Goal: Transaction & Acquisition: Subscribe to service/newsletter

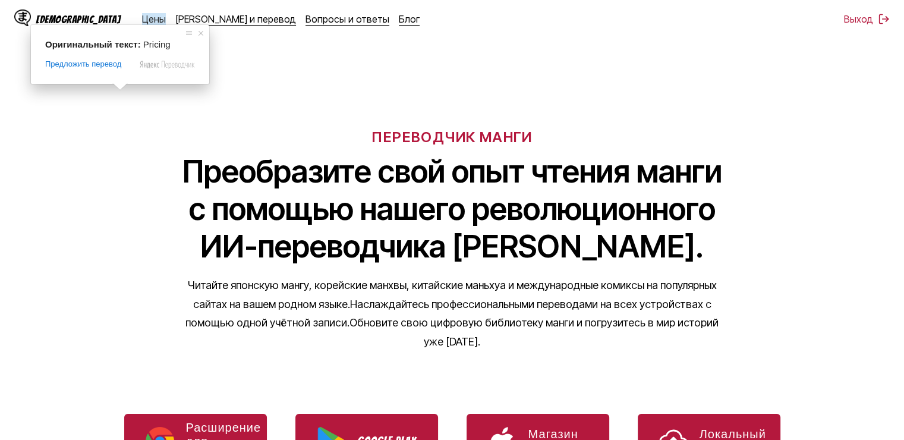
click at [142, 18] on ya-tr-span "Цены" at bounding box center [154, 19] width 24 height 12
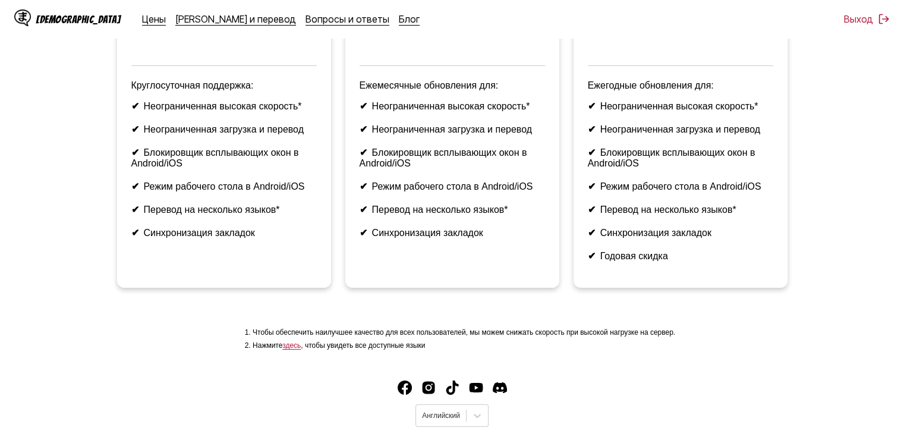
scroll to position [283, 0]
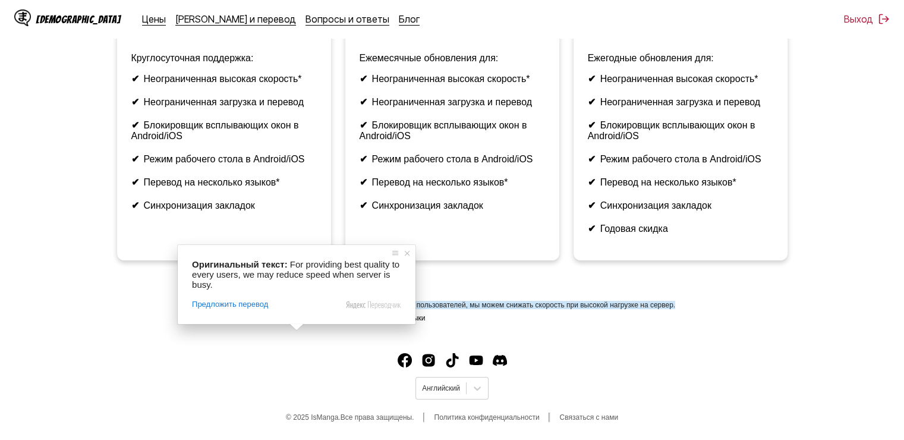
click at [205, 356] on footer "Английский © 2025 IsManga. Все права защищены. Политика конфиденциальности Связ…" at bounding box center [452, 389] width 904 height 101
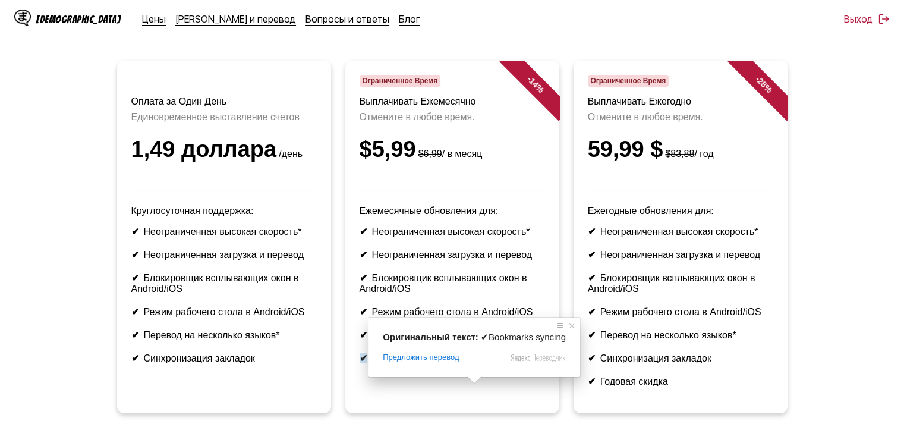
scroll to position [0, 0]
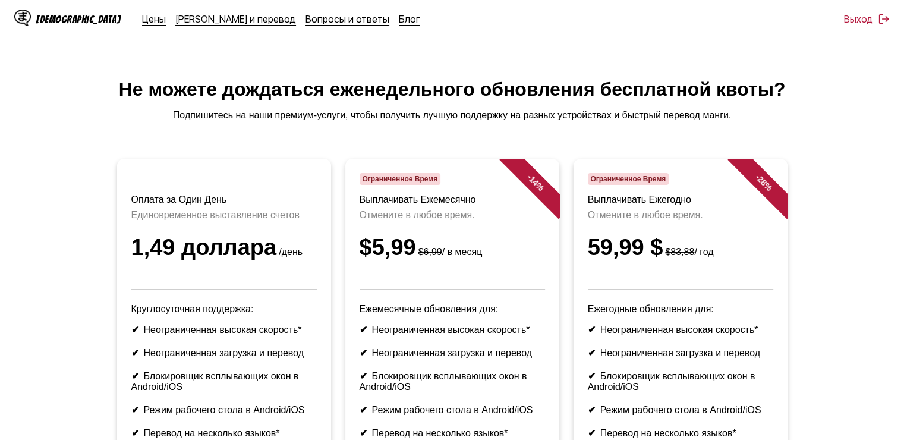
click at [207, 257] on ya-tr-span "1,49 доллара" at bounding box center [204, 247] width 146 height 25
click at [277, 257] on small "/день" at bounding box center [290, 252] width 26 height 10
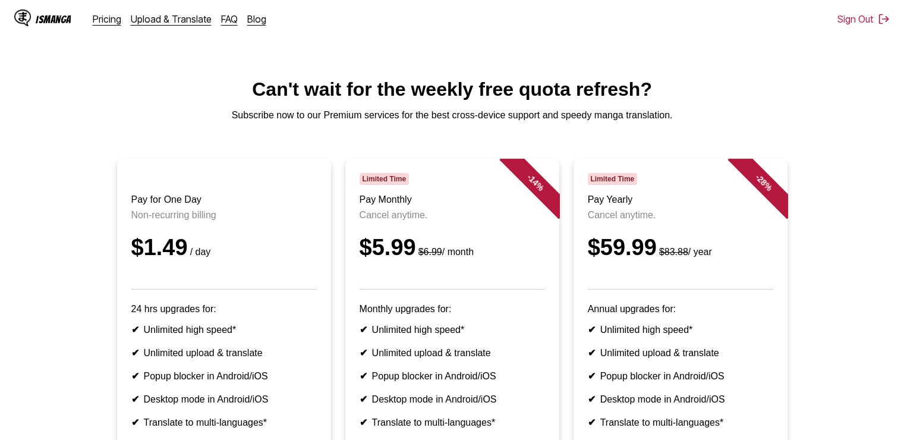
click at [307, 159] on main "Can't wait for the weekly free quota refresh? Subscribe now to our Premium serv…" at bounding box center [452, 323] width 904 height 491
click at [375, 113] on ya-tr-span "Subscribe now to our Premium services for the best cross-device support and spe…" at bounding box center [452, 115] width 441 height 10
click at [338, 120] on ya-tr-span "Subscribe now to our Premium services for the best cross-device support and spe…" at bounding box center [452, 115] width 441 height 10
click at [274, 106] on main "Can't wait for the weekly free quota refresh? Subscribe now to our Premium serv…" at bounding box center [452, 323] width 904 height 491
click at [749, 115] on p "Subscribe now to our Premium services for the best cross-device support and spe…" at bounding box center [452, 115] width 885 height 11
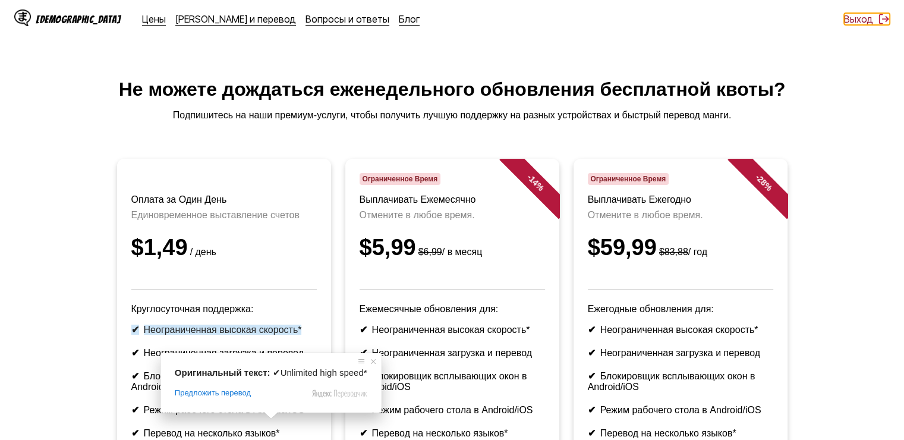
click at [854, 19] on ya-tr-span "Выход" at bounding box center [858, 19] width 29 height 12
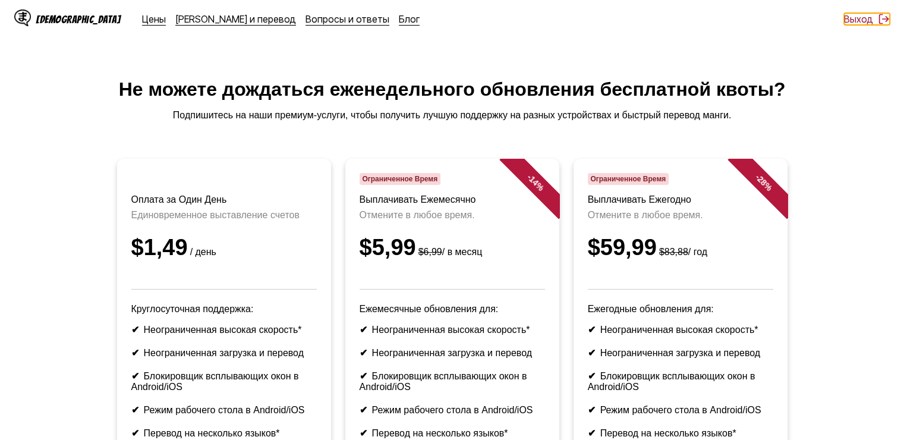
click at [854, 19] on ya-tr-span "Выход" at bounding box center [858, 19] width 29 height 12
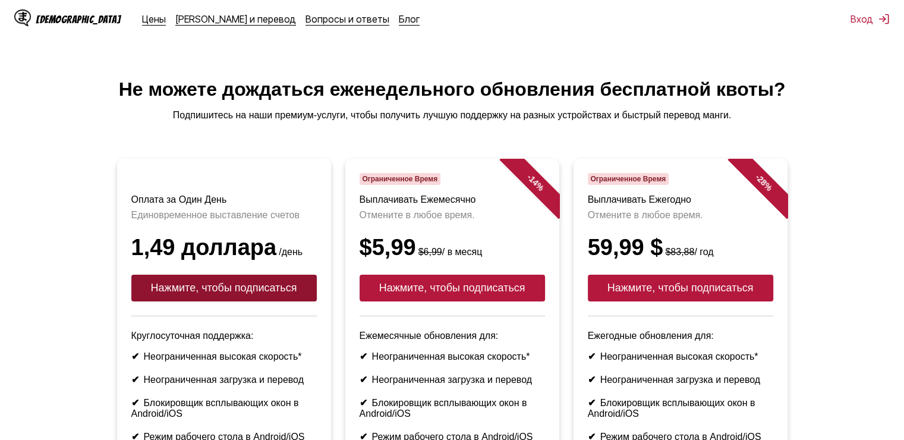
click at [259, 301] on button "Нажмите, чтобы подписаться" at bounding box center [224, 288] width 186 height 27
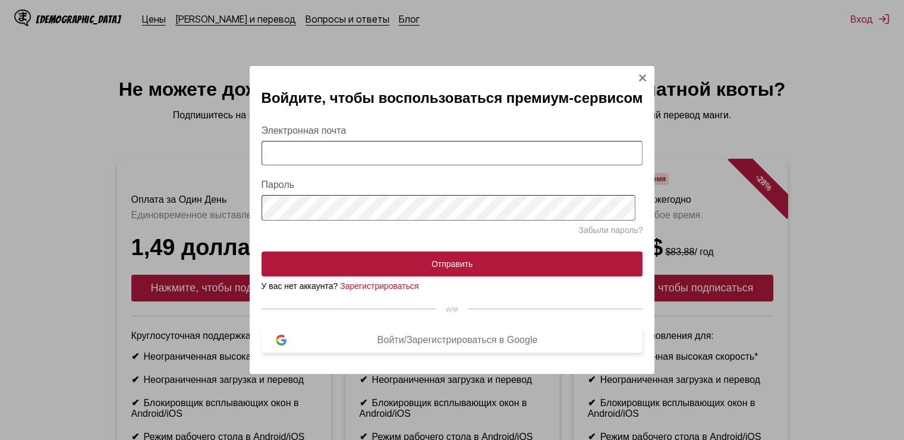
click at [529, 341] on ya-tr-span "Войти/Зарегистрироваться в Google" at bounding box center [458, 340] width 161 height 10
click at [420, 345] on ya-tr-span "Войти/Зарегистрироваться в Google" at bounding box center [458, 340] width 161 height 10
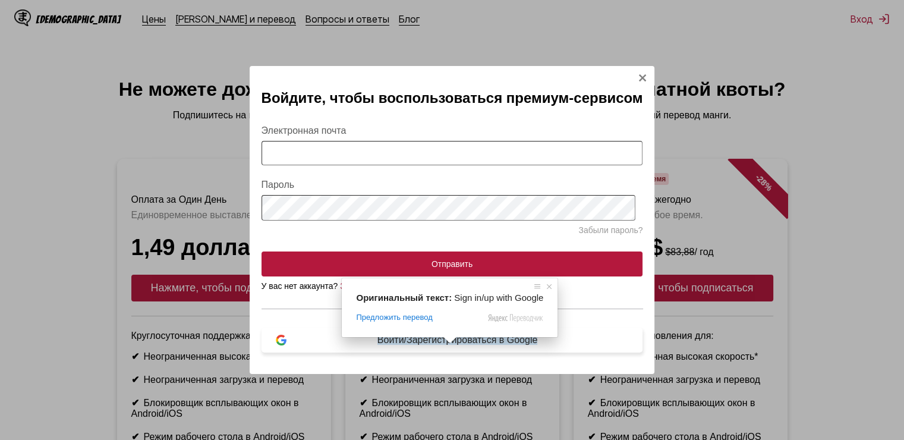
click at [461, 344] on ya-tr-span "Войти/Зарегистрироваться в Google" at bounding box center [458, 340] width 161 height 10
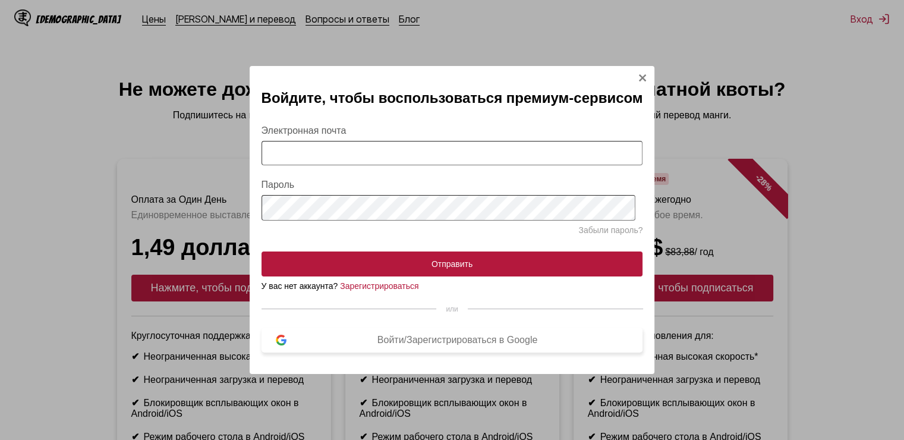
click at [463, 353] on button "Войти/Зарегистрироваться в Google" at bounding box center [453, 340] width 382 height 25
click at [855, 19] on div "Войдите, чтобы воспользоваться премиум-сервисом Электронная почта Пароль Забыли…" at bounding box center [452, 220] width 904 height 440
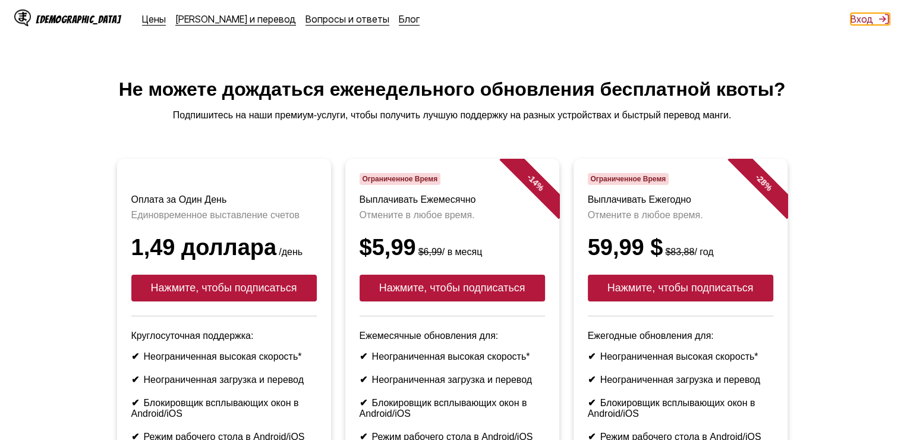
click at [858, 24] on ya-tr-span "Вход" at bounding box center [862, 19] width 23 height 12
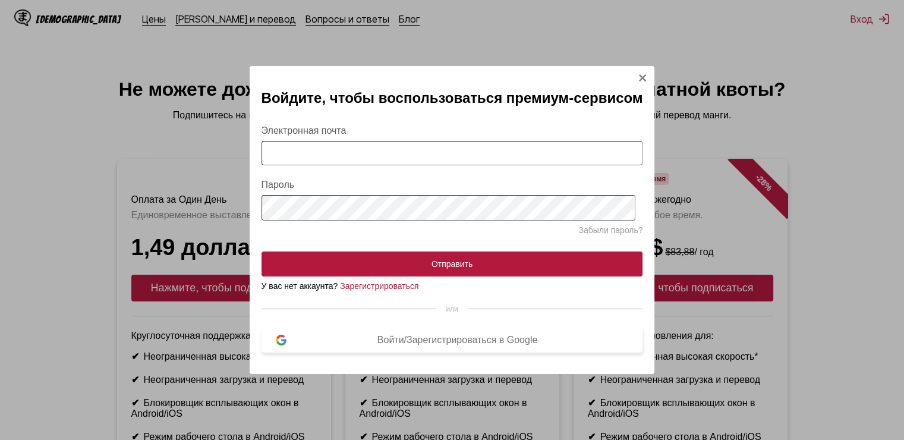
click at [404, 344] on ya-tr-span "Войти/Зарегистрироваться в Google" at bounding box center [458, 340] width 161 height 10
click at [530, 353] on button "Войти/Зарегистрироваться в Google" at bounding box center [453, 340] width 382 height 25
click at [835, 333] on div "Войдите, чтобы воспользоваться премиум-сервисом Электронная почта Пароль Забыли…" at bounding box center [452, 220] width 904 height 440
click at [379, 346] on div "Войти/Зарегистрироваться в Google" at bounding box center [458, 340] width 343 height 11
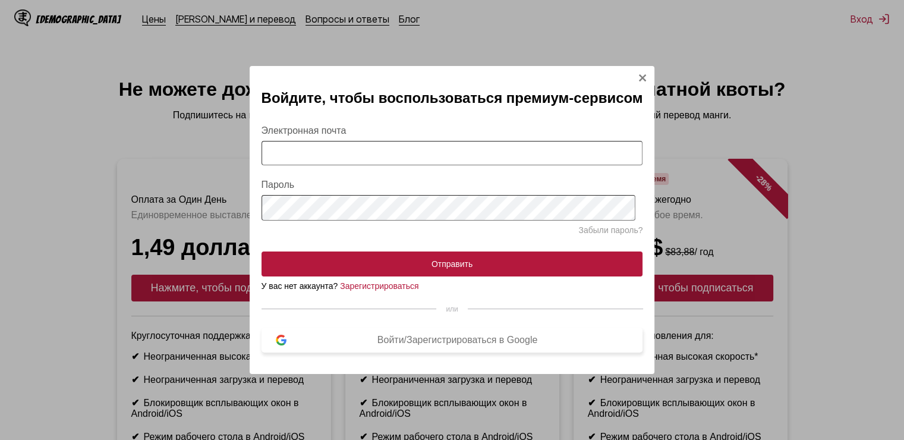
click at [365, 346] on div "Войти/Зарегистрироваться в Google" at bounding box center [458, 340] width 343 height 11
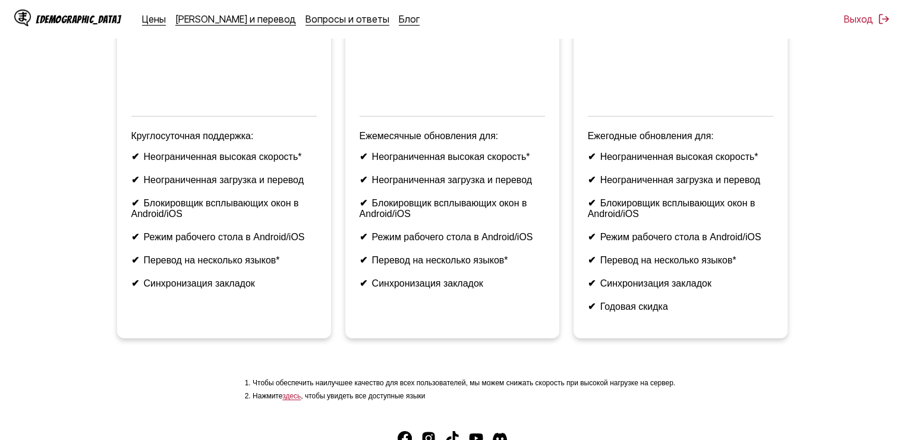
scroll to position [119, 0]
